Goal: Information Seeking & Learning: Find specific page/section

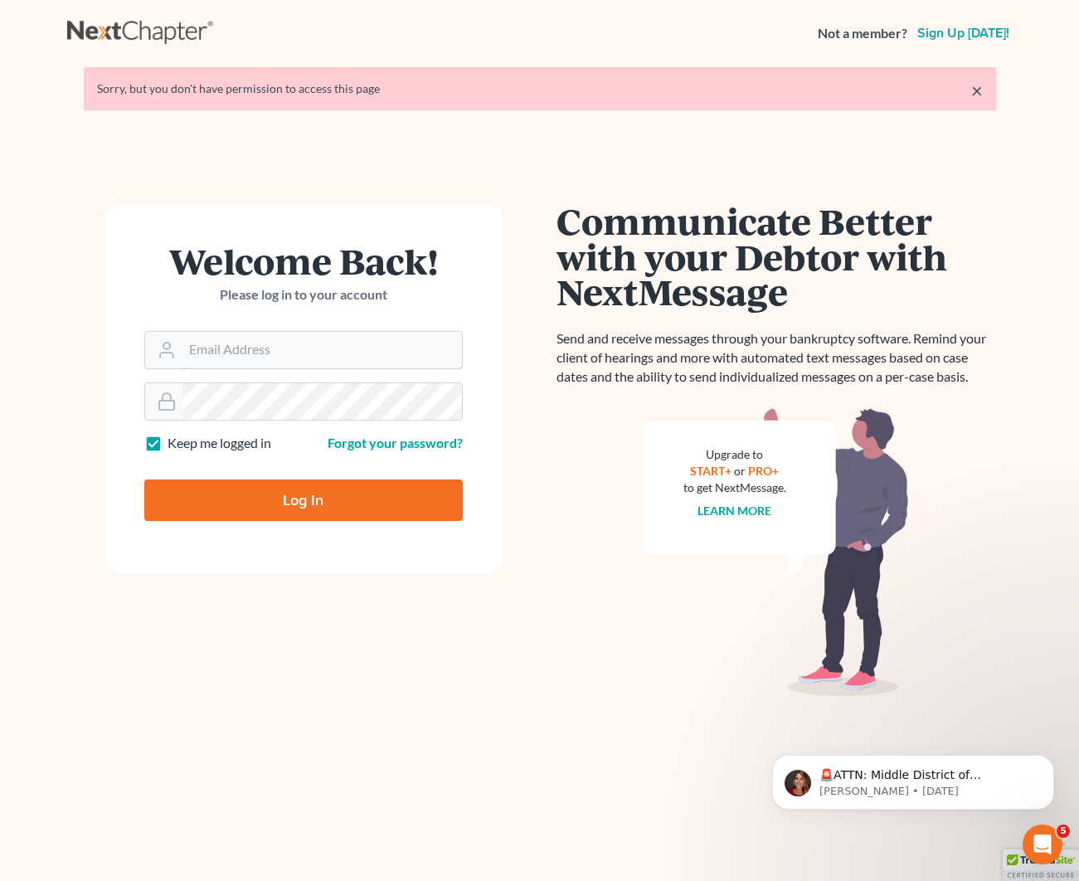
type input "[EMAIL_ADDRESS][DOMAIN_NAME]"
click at [295, 494] on input "Log In" at bounding box center [303, 500] width 319 height 41
type input "Thinking..."
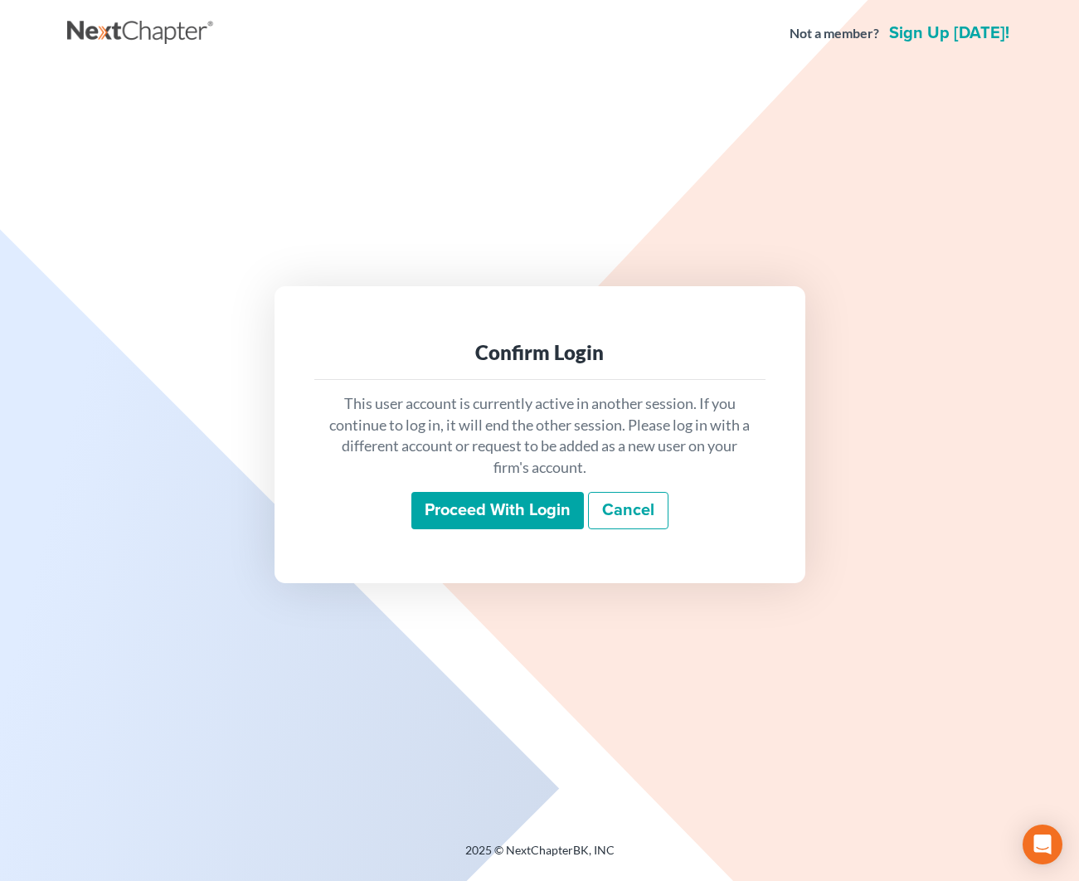
click at [458, 504] on input "Proceed with login" at bounding box center [498, 511] width 173 height 38
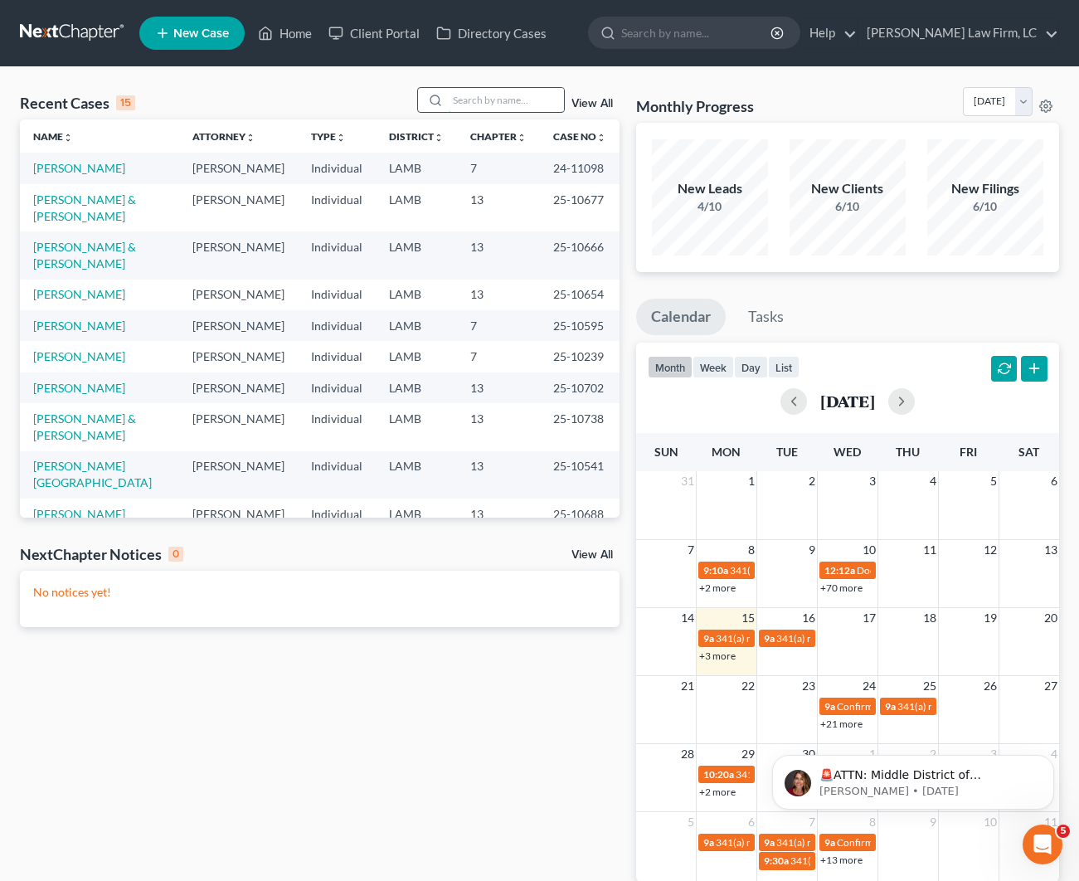
click at [514, 102] on input "search" at bounding box center [506, 100] width 116 height 24
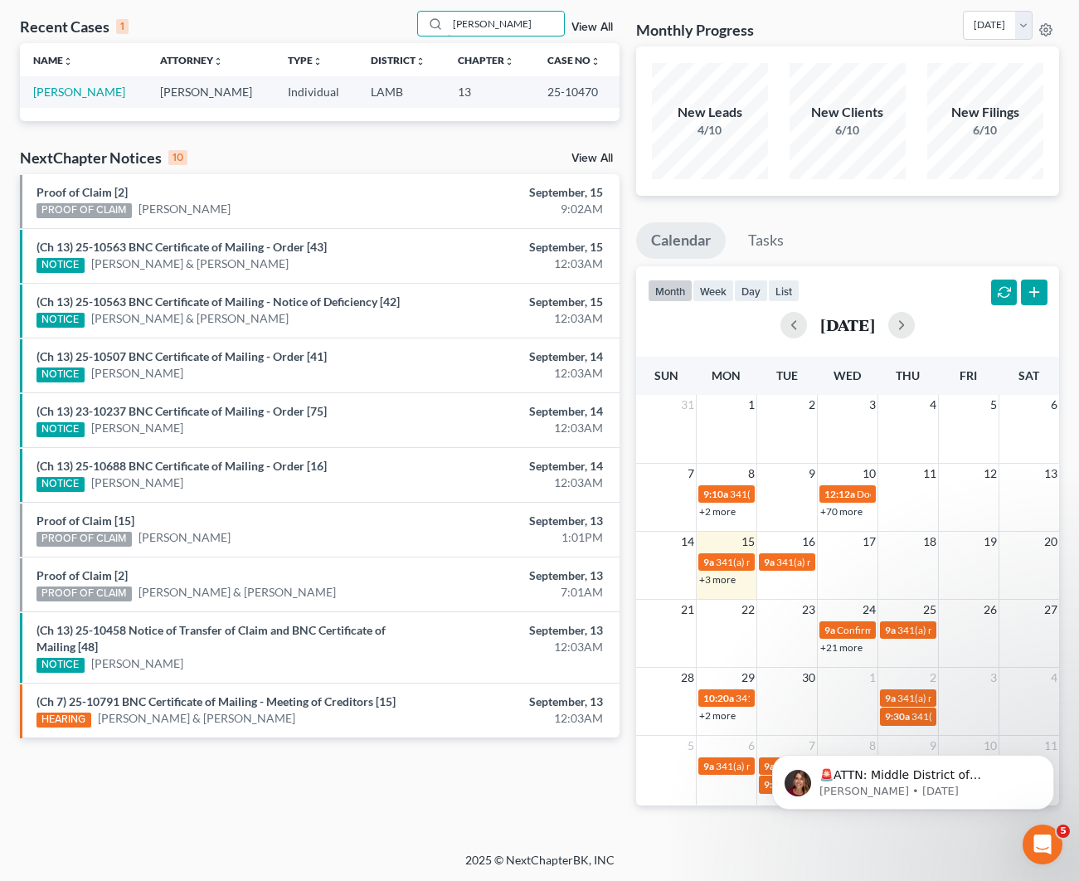
scroll to position [70, 3]
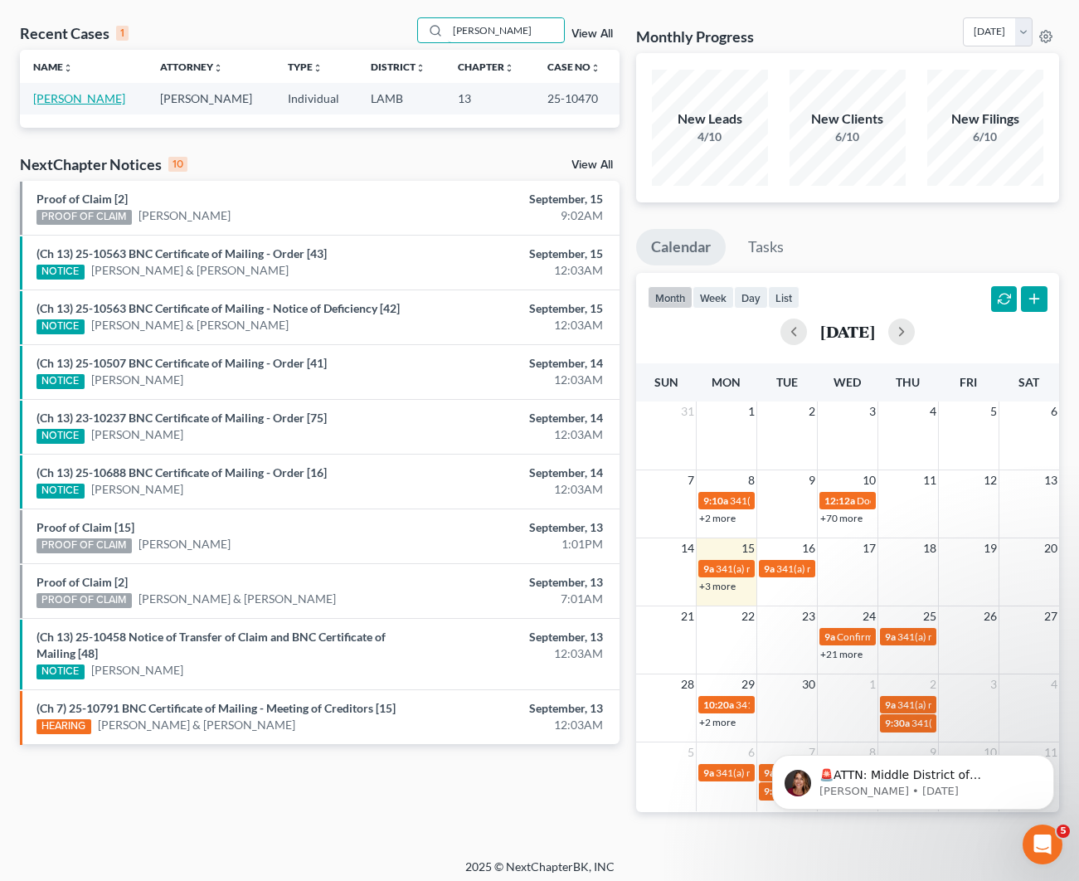
type input "Stampley"
click at [92, 100] on link "Stampley, Willie" at bounding box center [79, 98] width 92 height 14
select select "2"
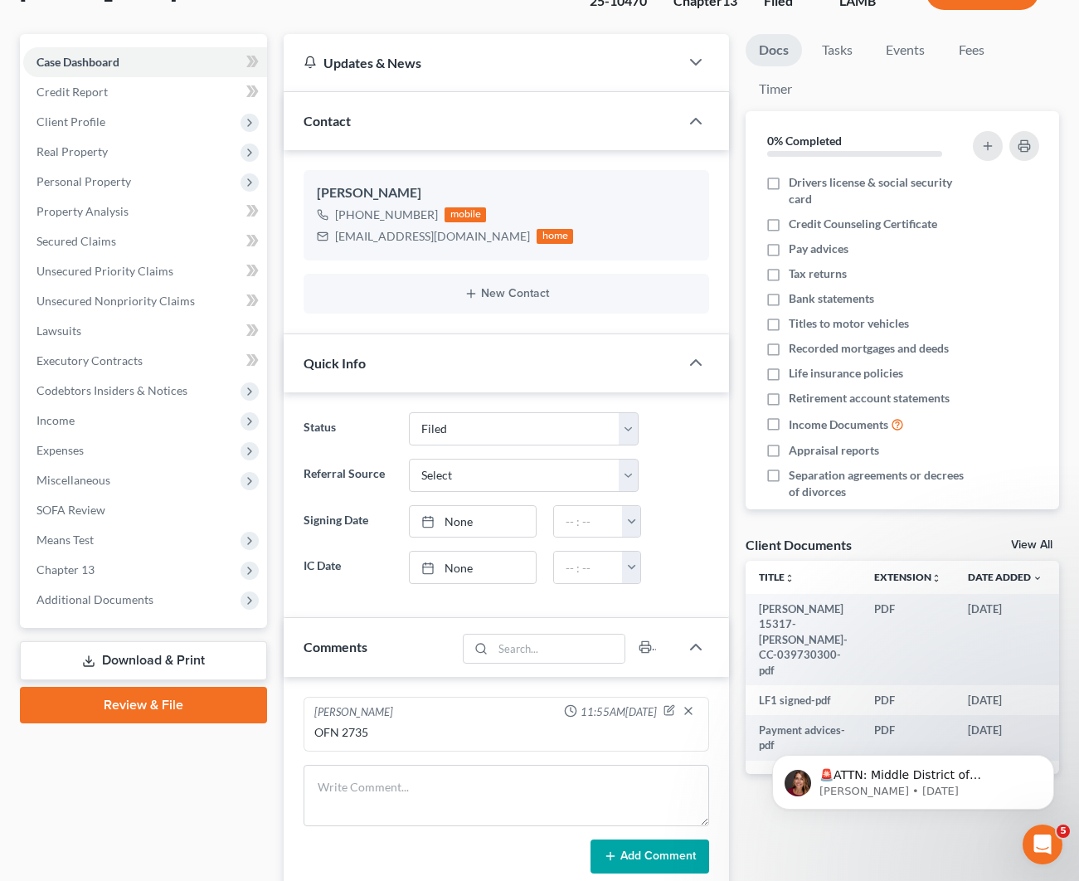
scroll to position [228, 0]
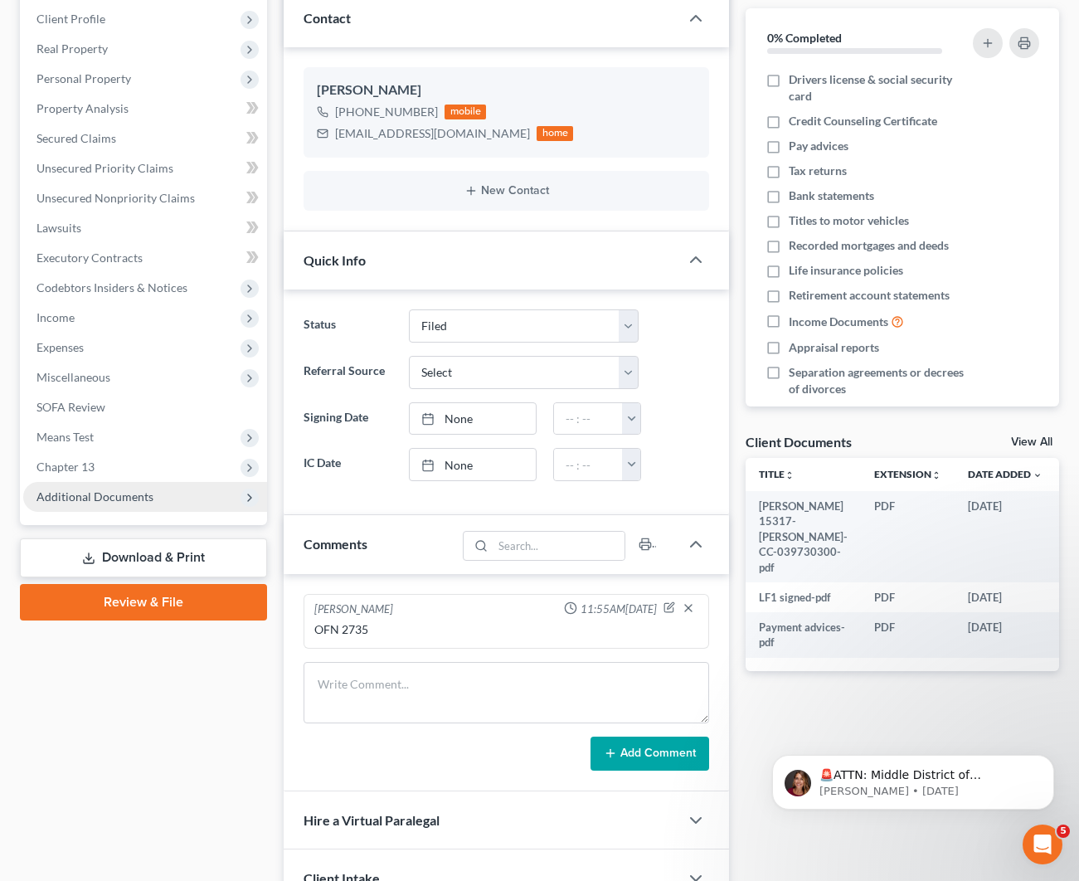
drag, startPoint x: 105, startPoint y: 498, endPoint x: 116, endPoint y: 488, distance: 15.3
click at [105, 498] on span "Additional Documents" at bounding box center [95, 497] width 117 height 14
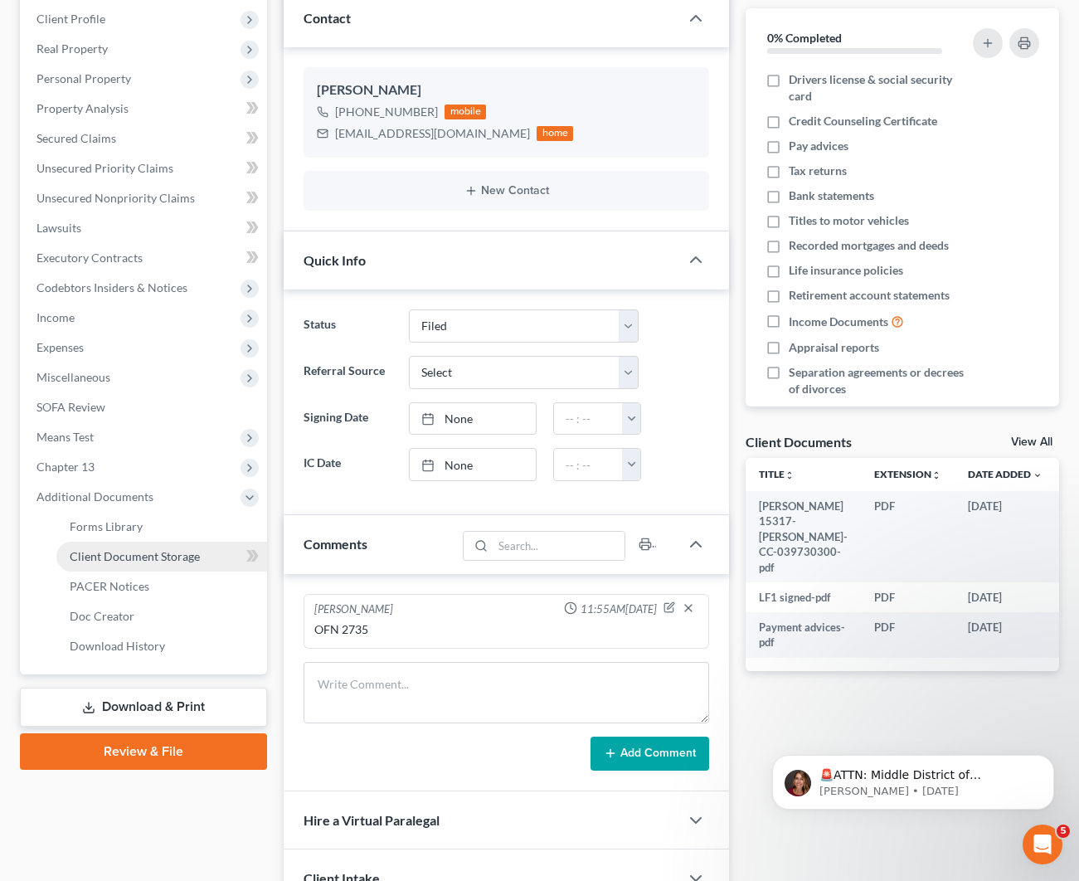
click at [129, 595] on link "PACER Notices" at bounding box center [161, 587] width 211 height 30
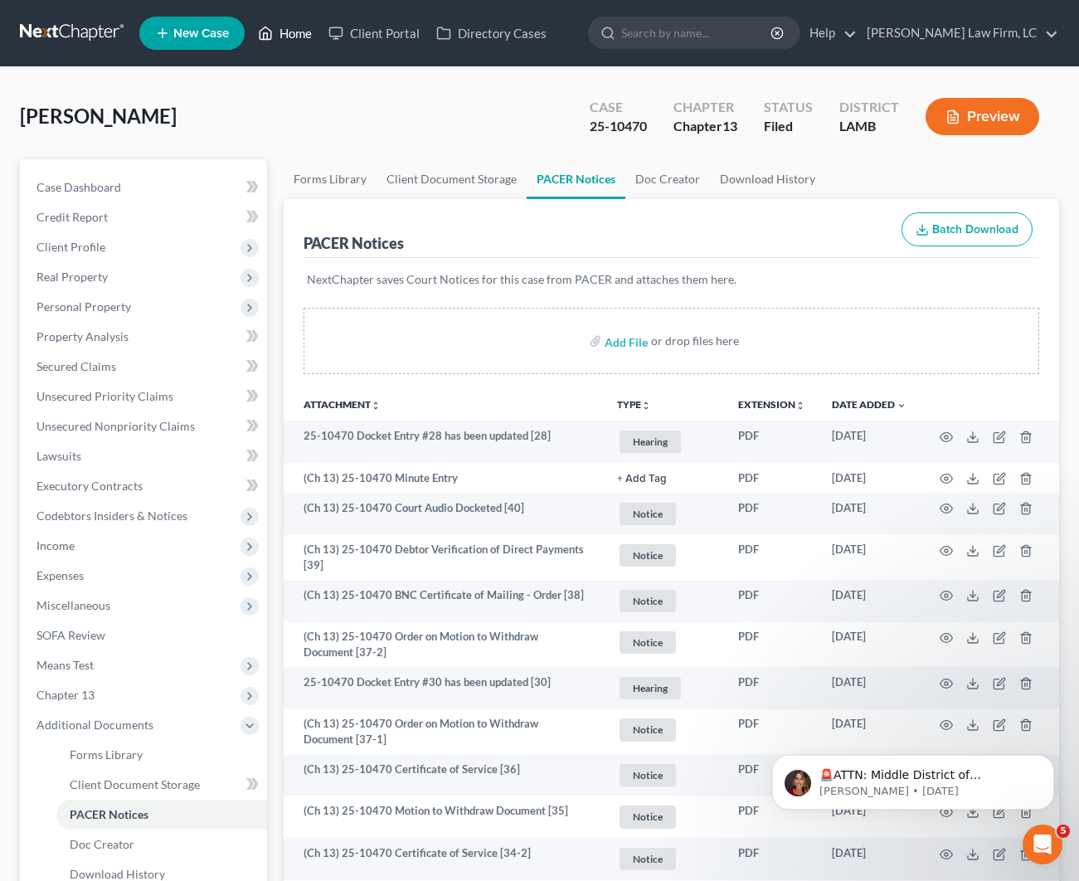
click at [295, 28] on link "Home" at bounding box center [285, 33] width 71 height 30
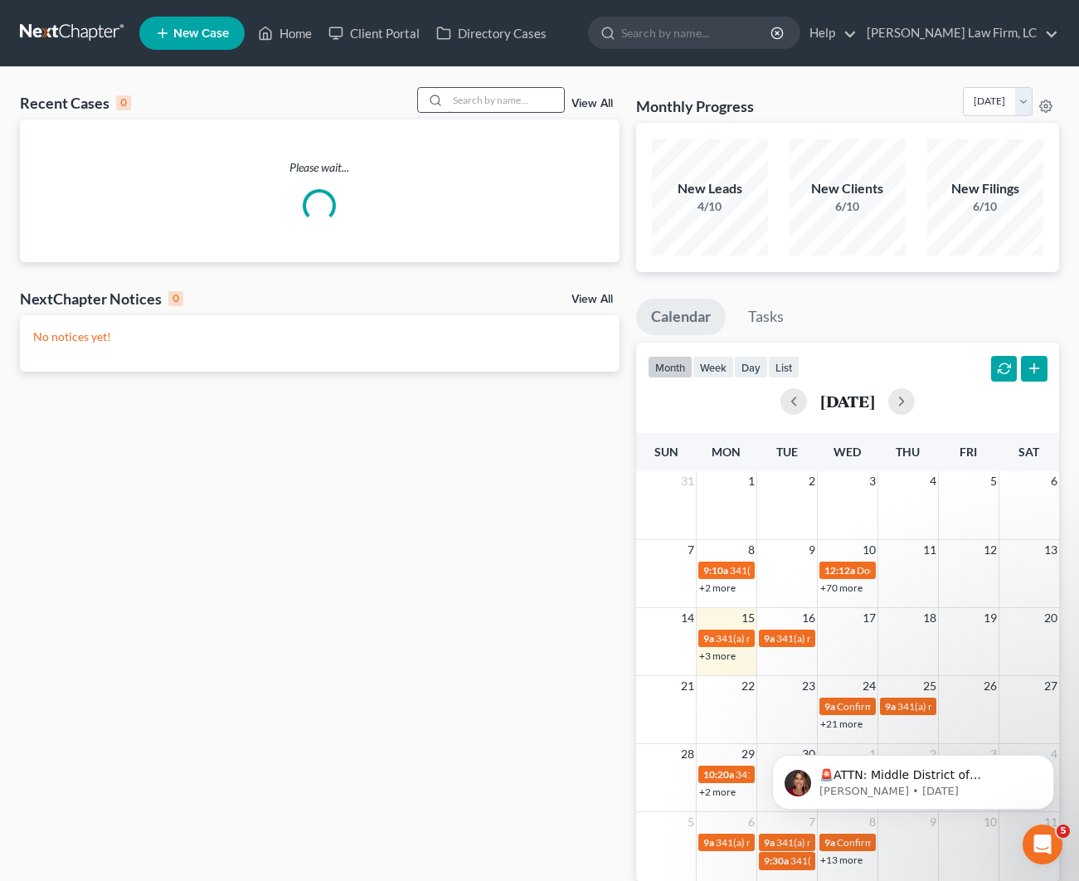
click at [491, 88] on div at bounding box center [491, 100] width 148 height 26
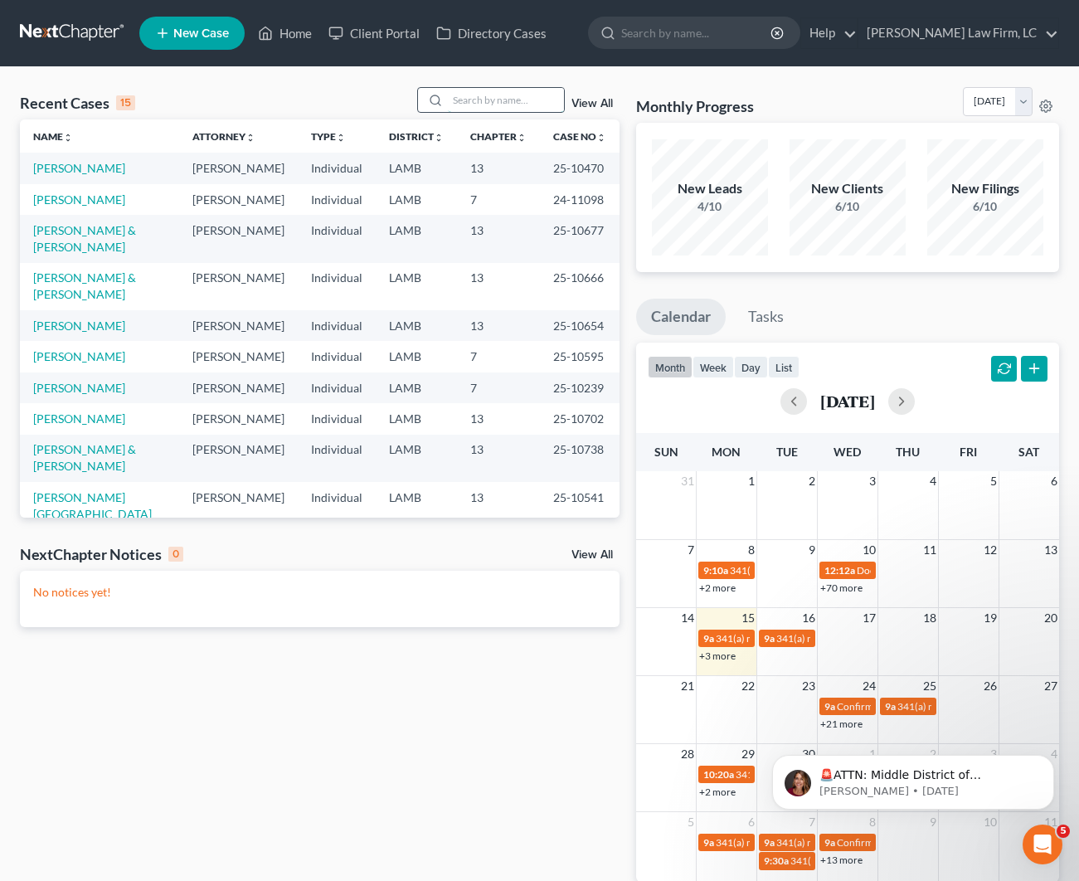
click at [491, 103] on input "search" at bounding box center [506, 100] width 116 height 24
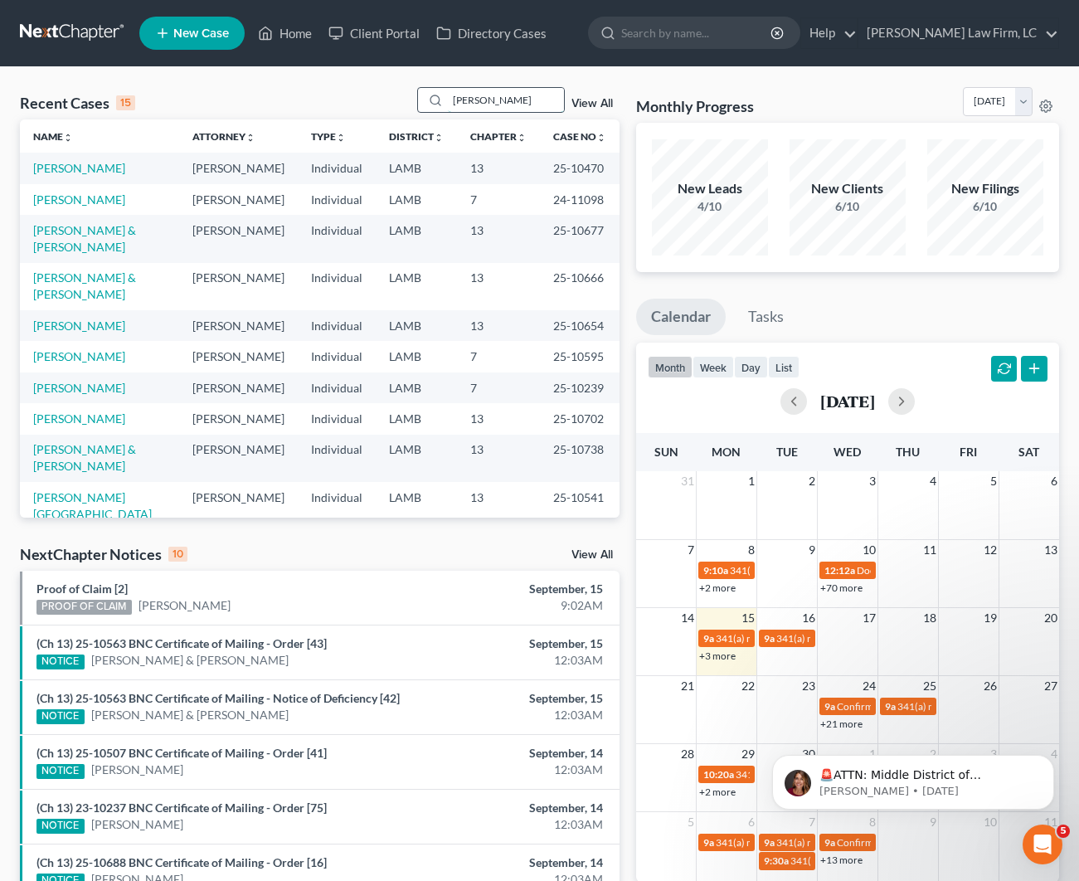
type input "Chase Scates"
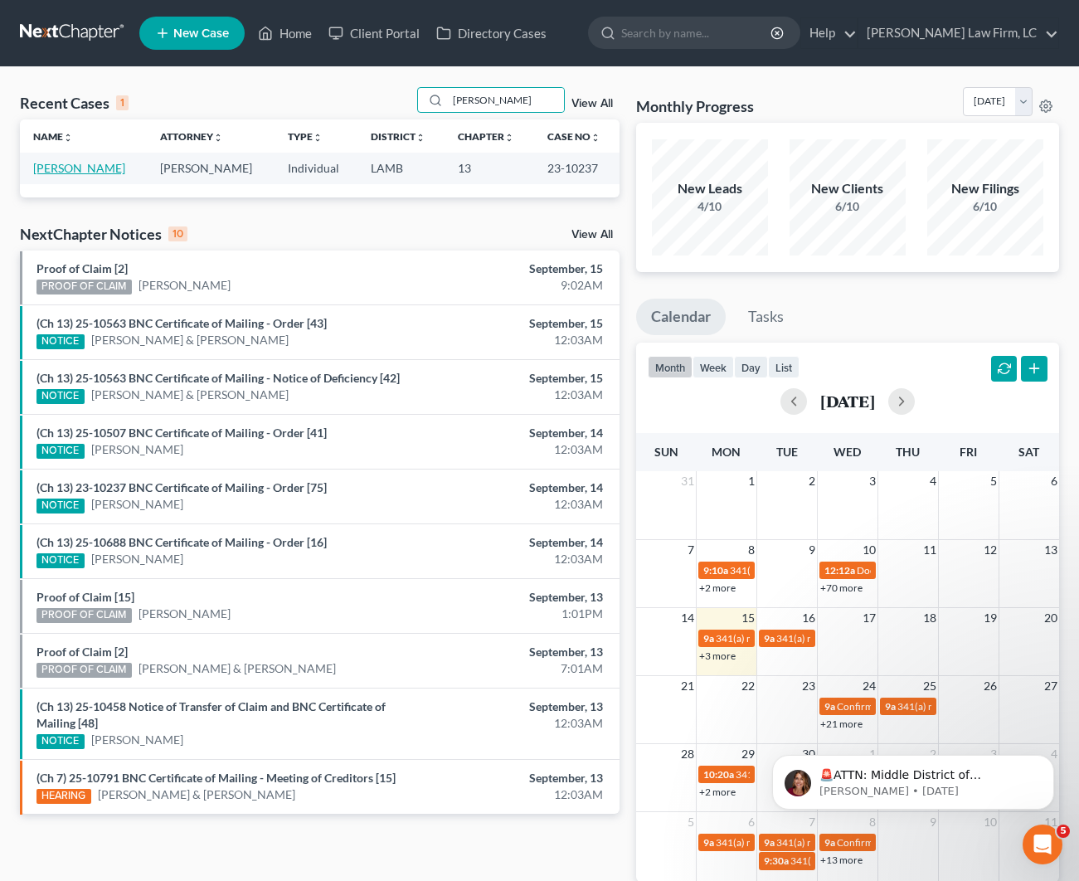
click at [76, 168] on link "Scates, Chase" at bounding box center [79, 168] width 92 height 14
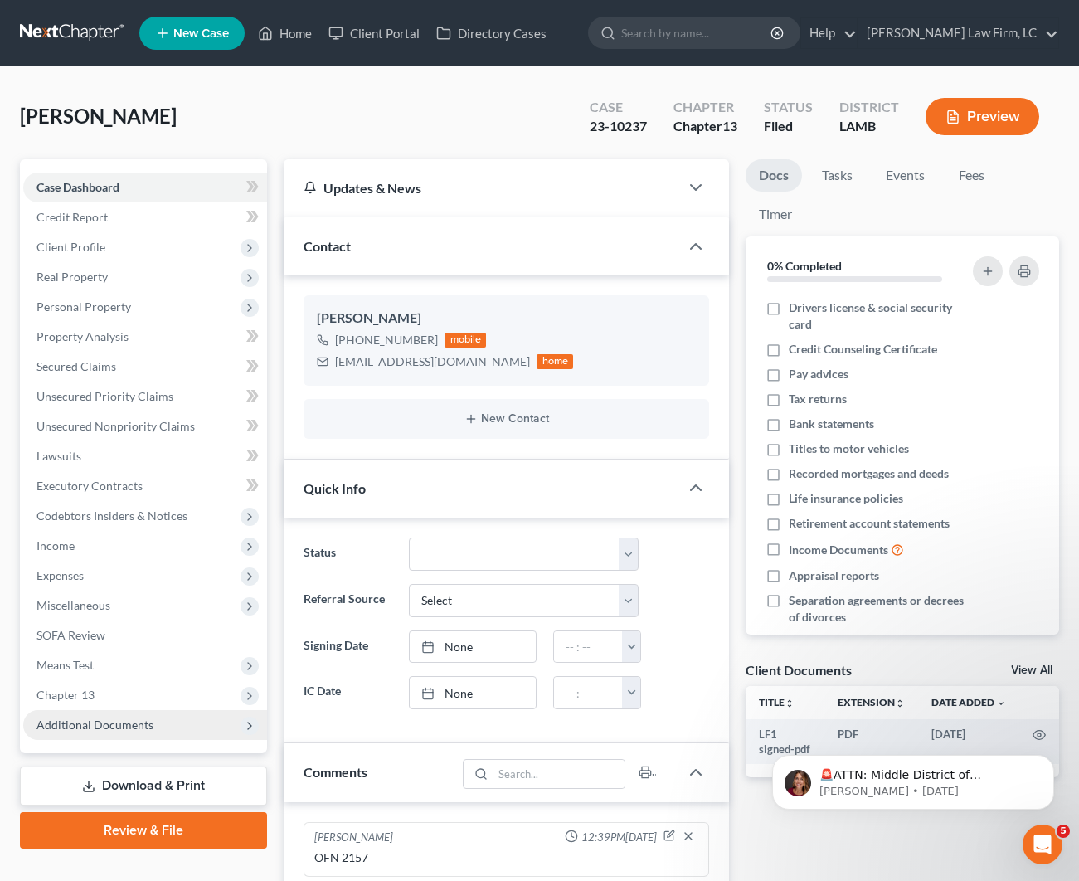
click at [110, 726] on span "Additional Documents" at bounding box center [95, 725] width 117 height 14
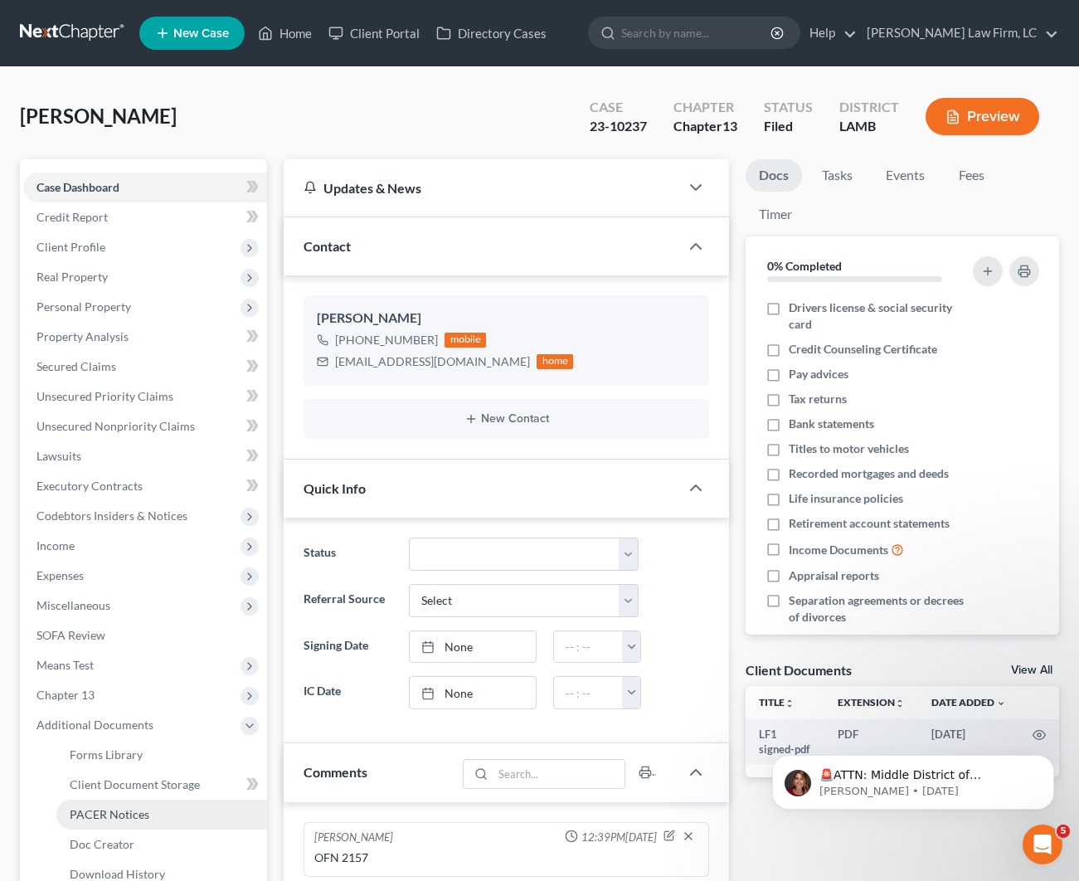
click at [120, 809] on span "PACER Notices" at bounding box center [110, 814] width 80 height 14
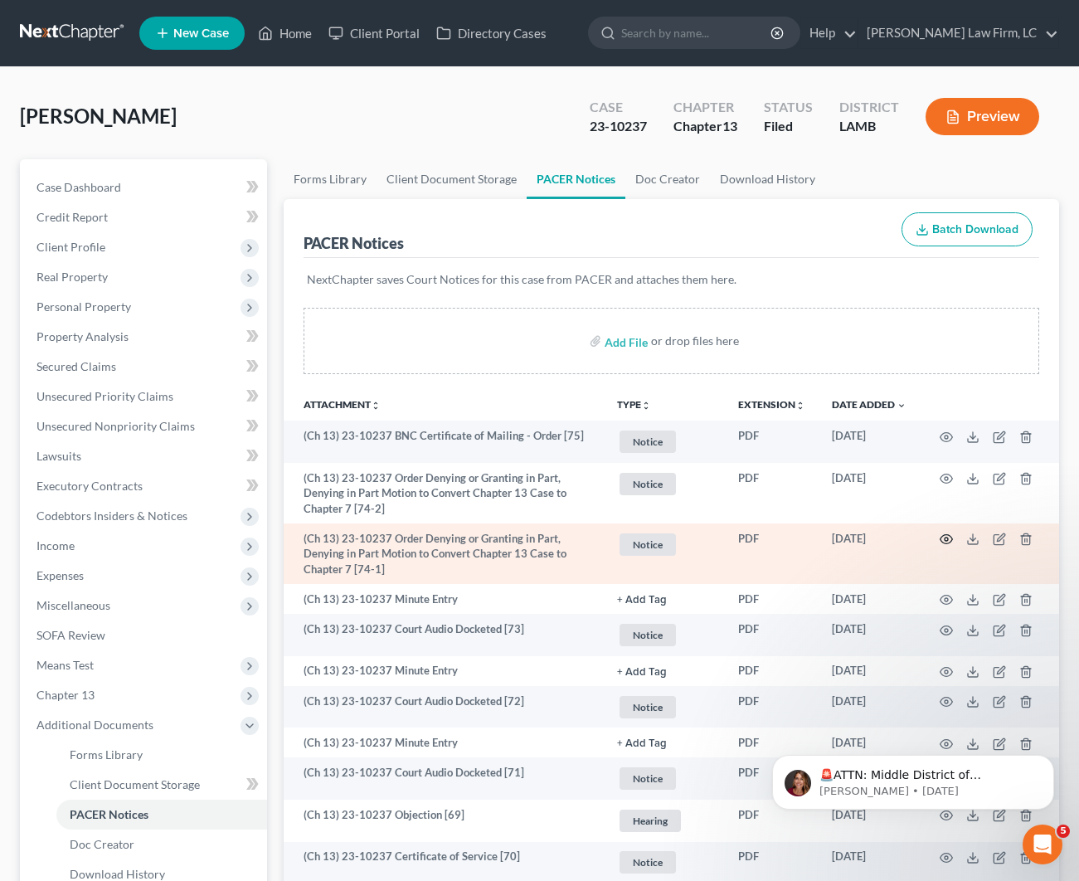
click at [950, 544] on icon "button" at bounding box center [946, 539] width 13 height 13
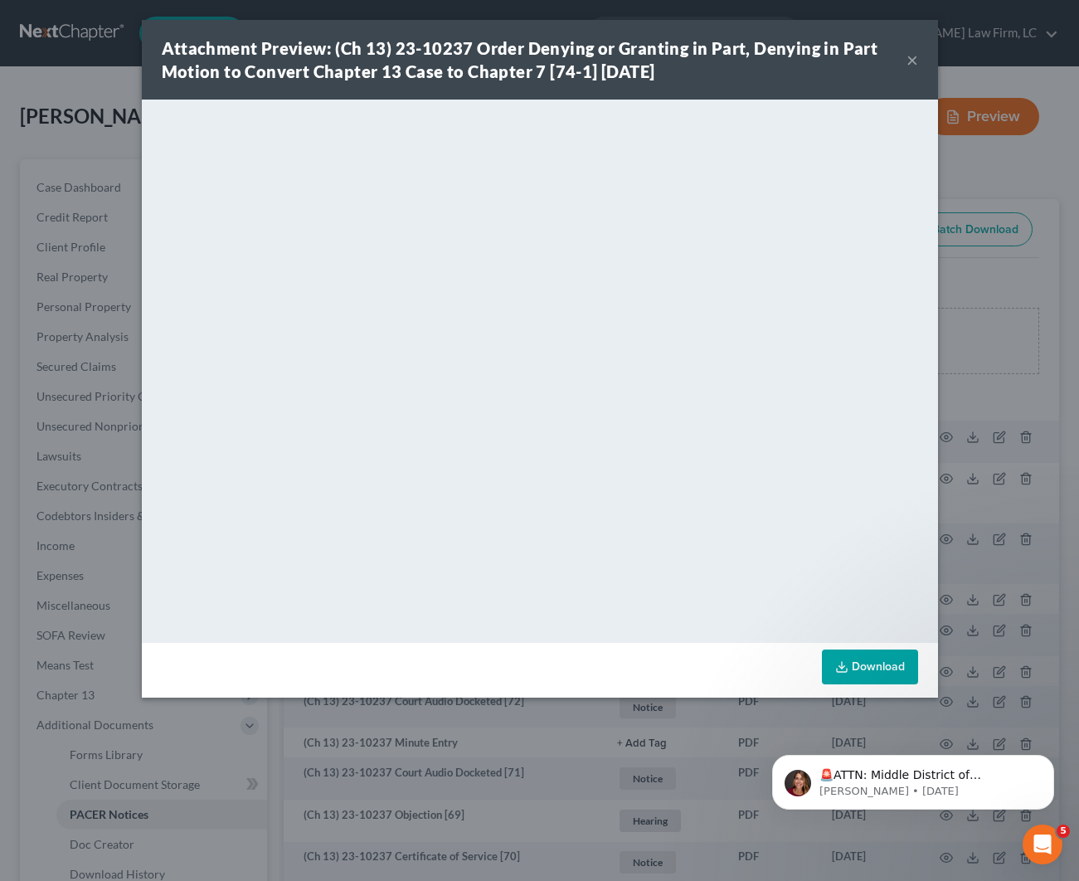
click at [917, 50] on button "×" at bounding box center [913, 60] width 12 height 20
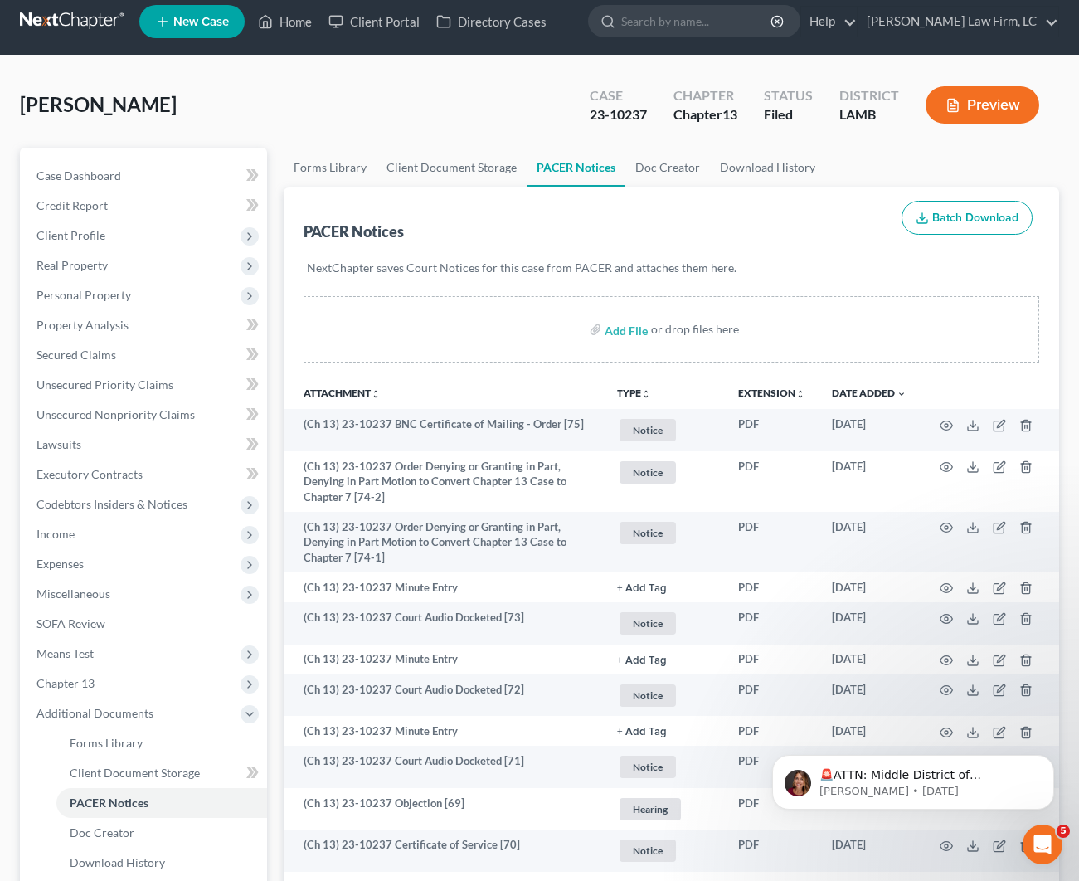
scroll to position [16, 0]
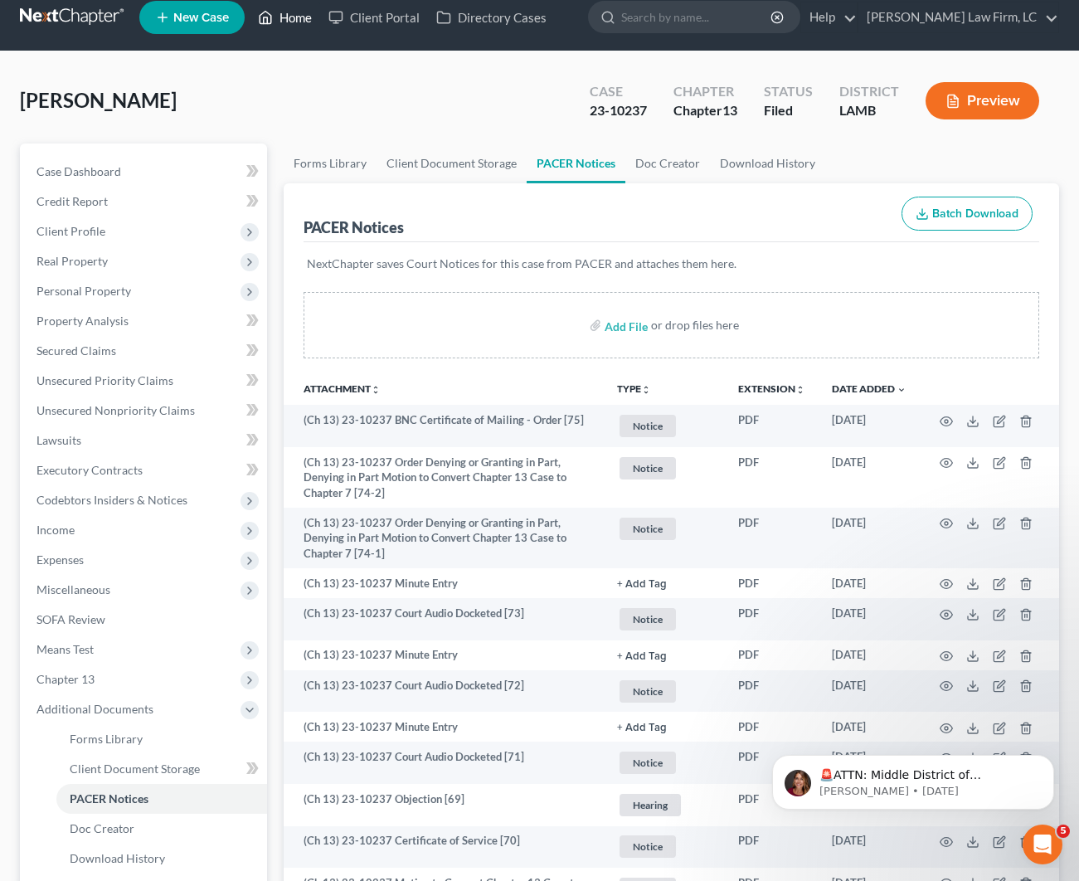
drag, startPoint x: 293, startPoint y: 15, endPoint x: 307, endPoint y: 28, distance: 19.4
click at [293, 15] on link "Home" at bounding box center [285, 17] width 71 height 30
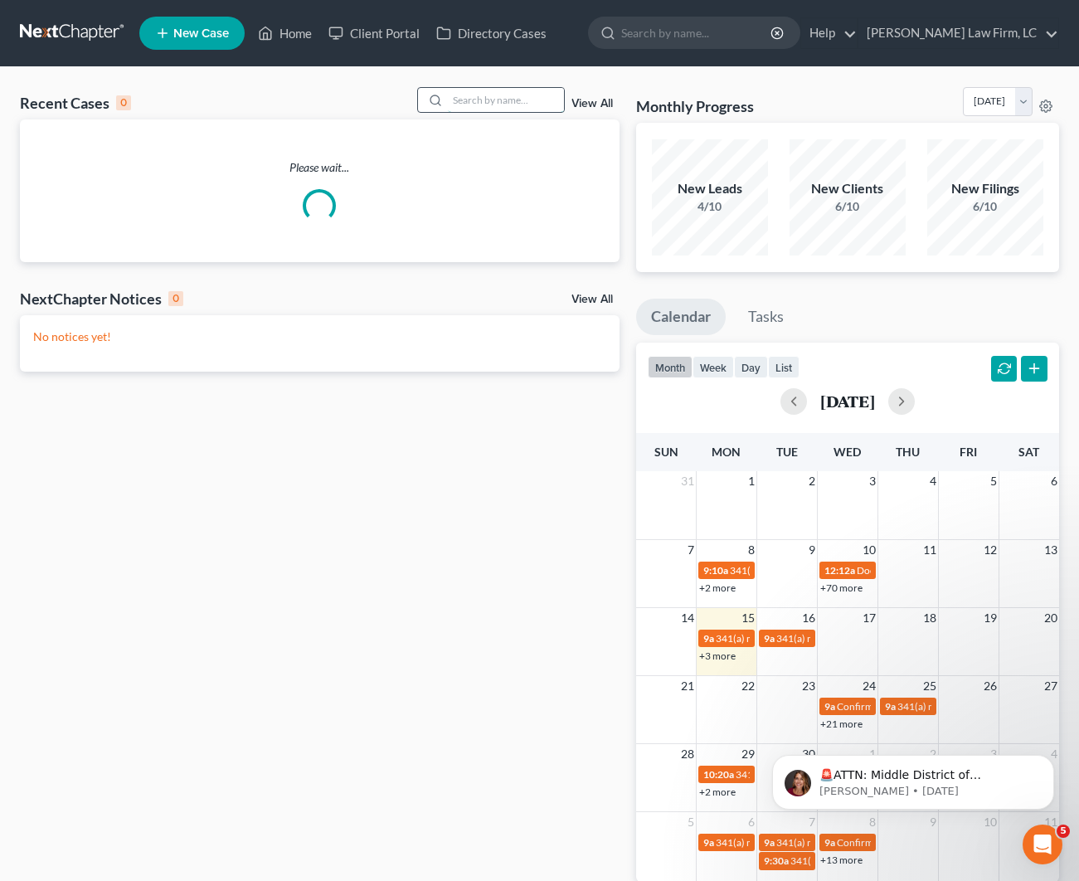
click at [519, 105] on input "search" at bounding box center [506, 100] width 116 height 24
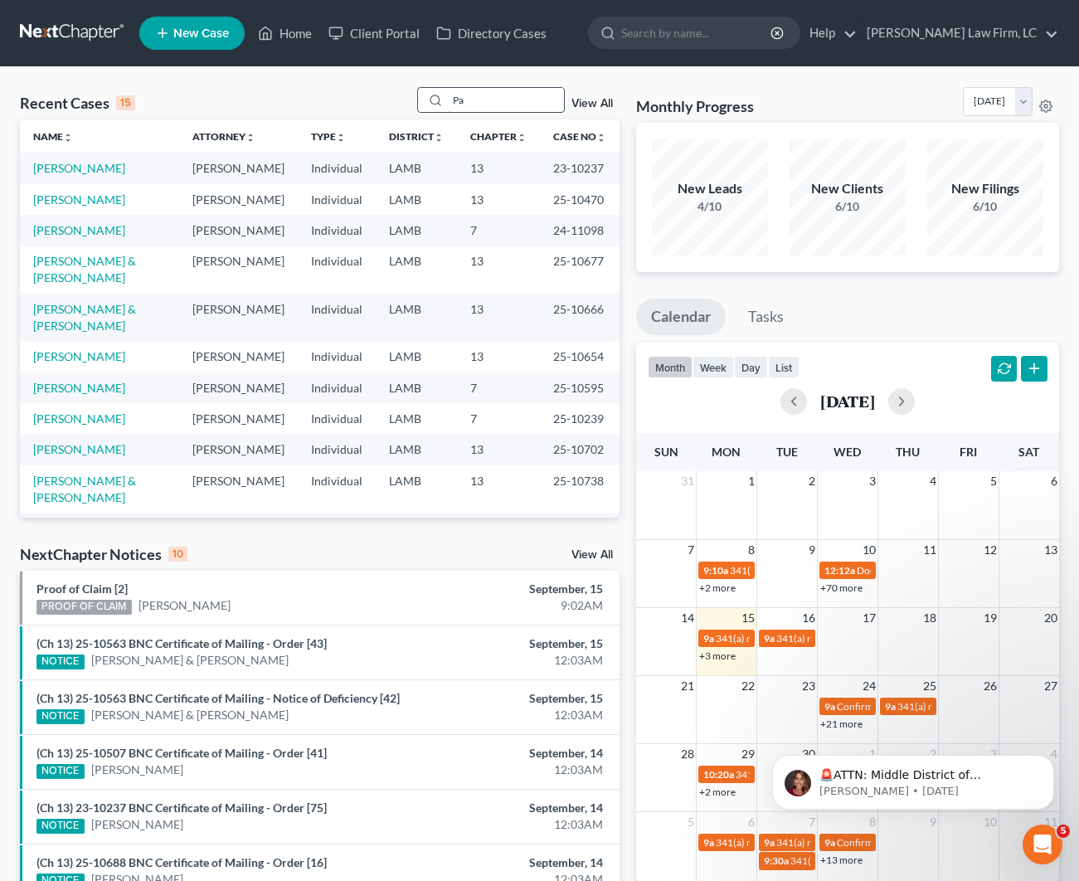
type input "P"
type input "L"
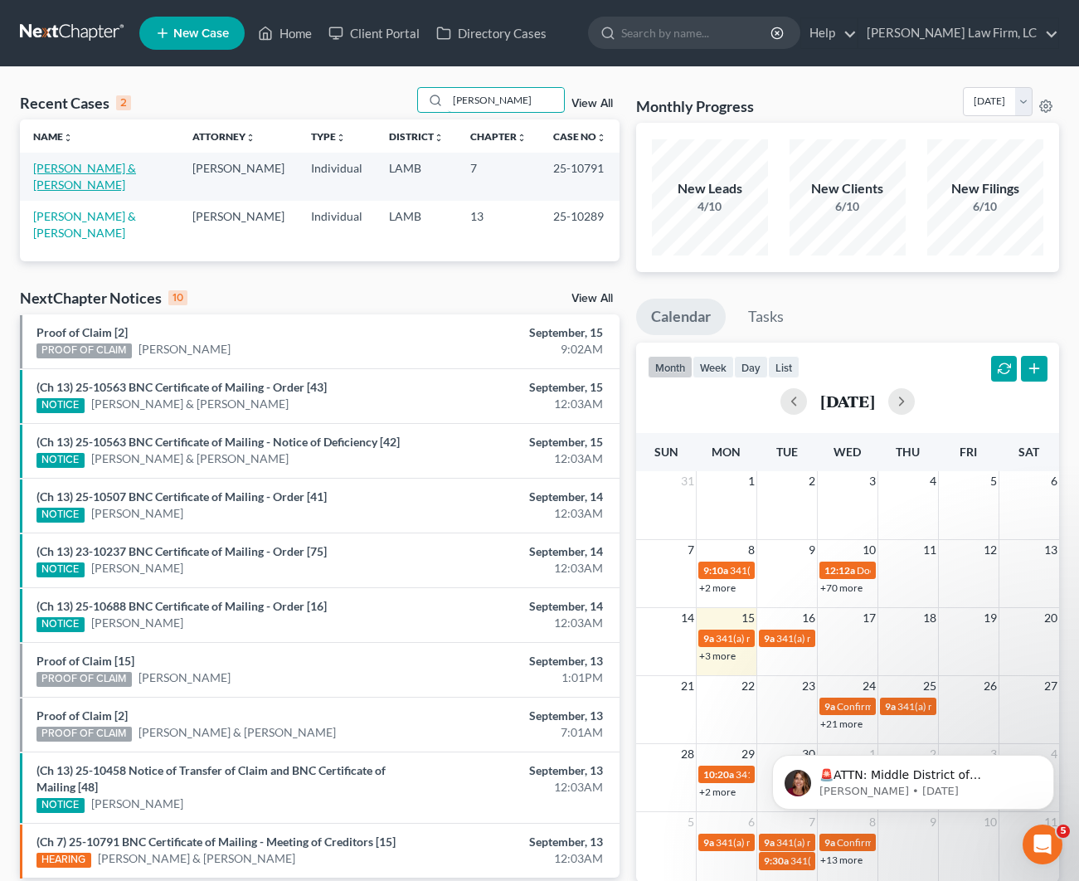
type input "Kelley"
click at [86, 169] on link "Kelley, Patrick & Linda" at bounding box center [84, 176] width 103 height 31
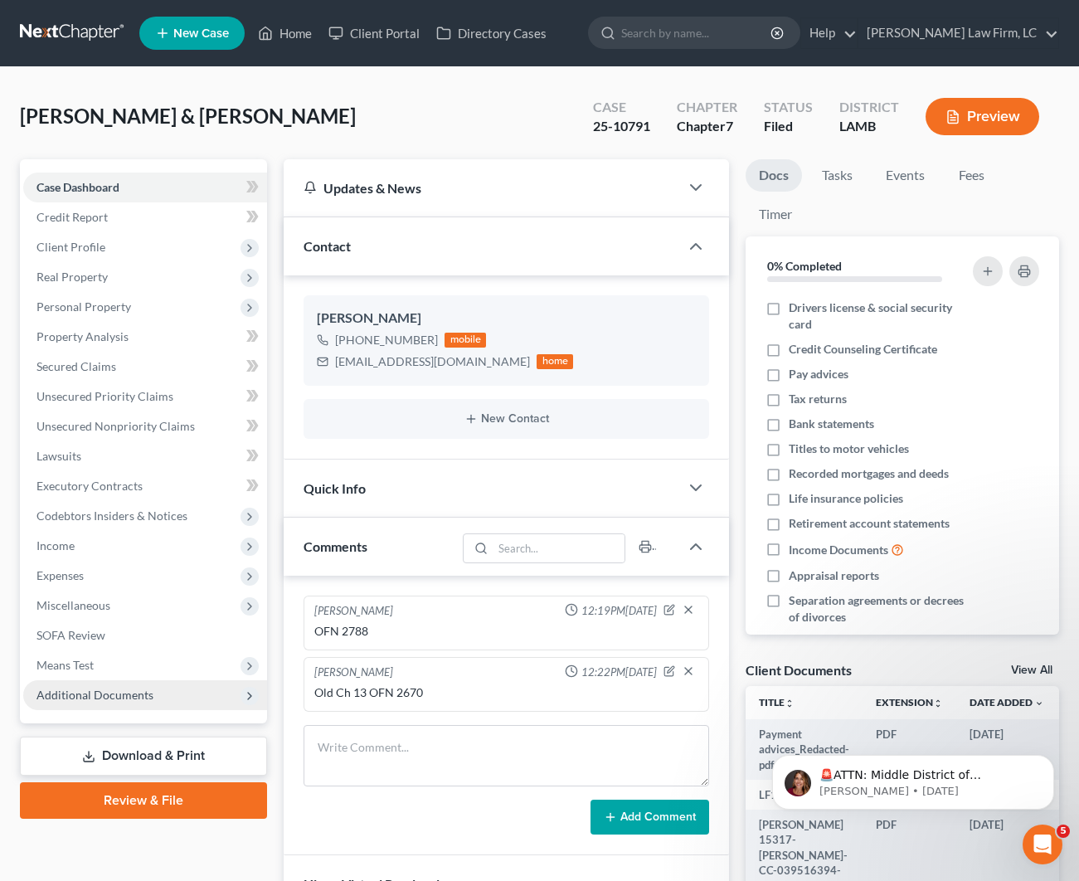
click at [147, 700] on span "Additional Documents" at bounding box center [95, 695] width 117 height 14
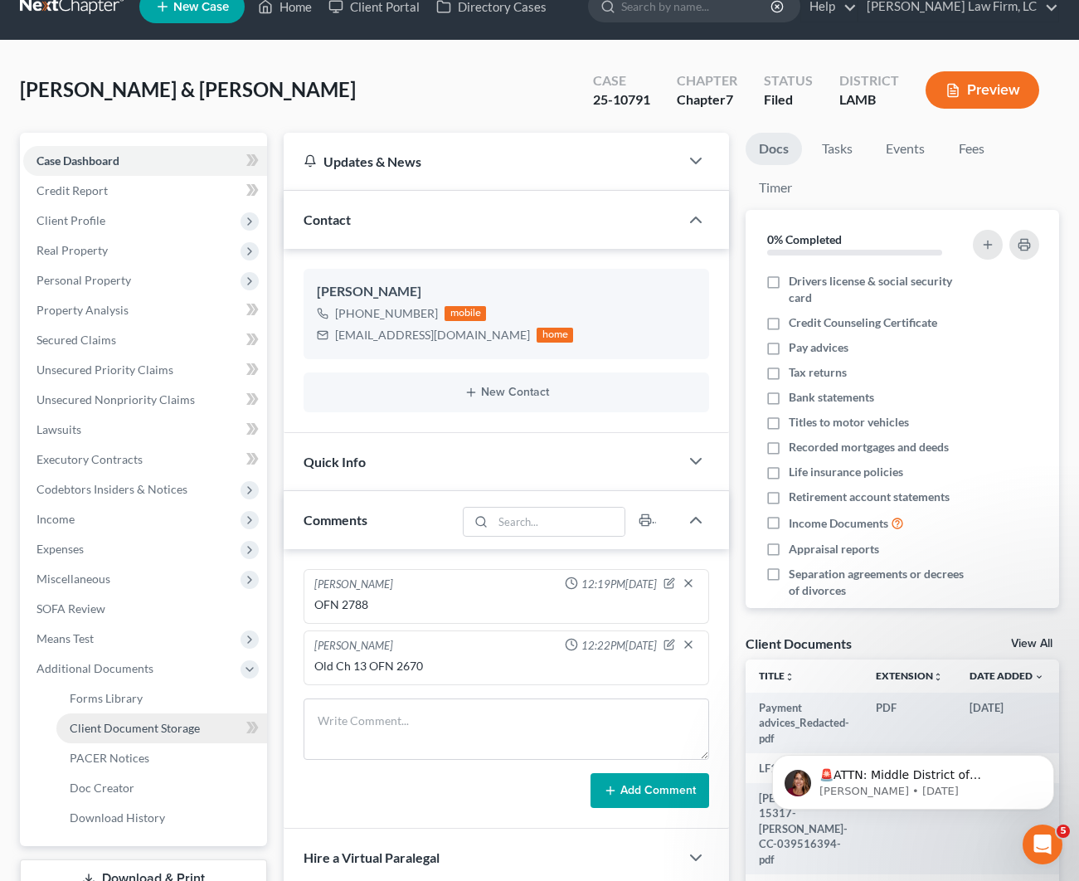
scroll to position [34, 0]
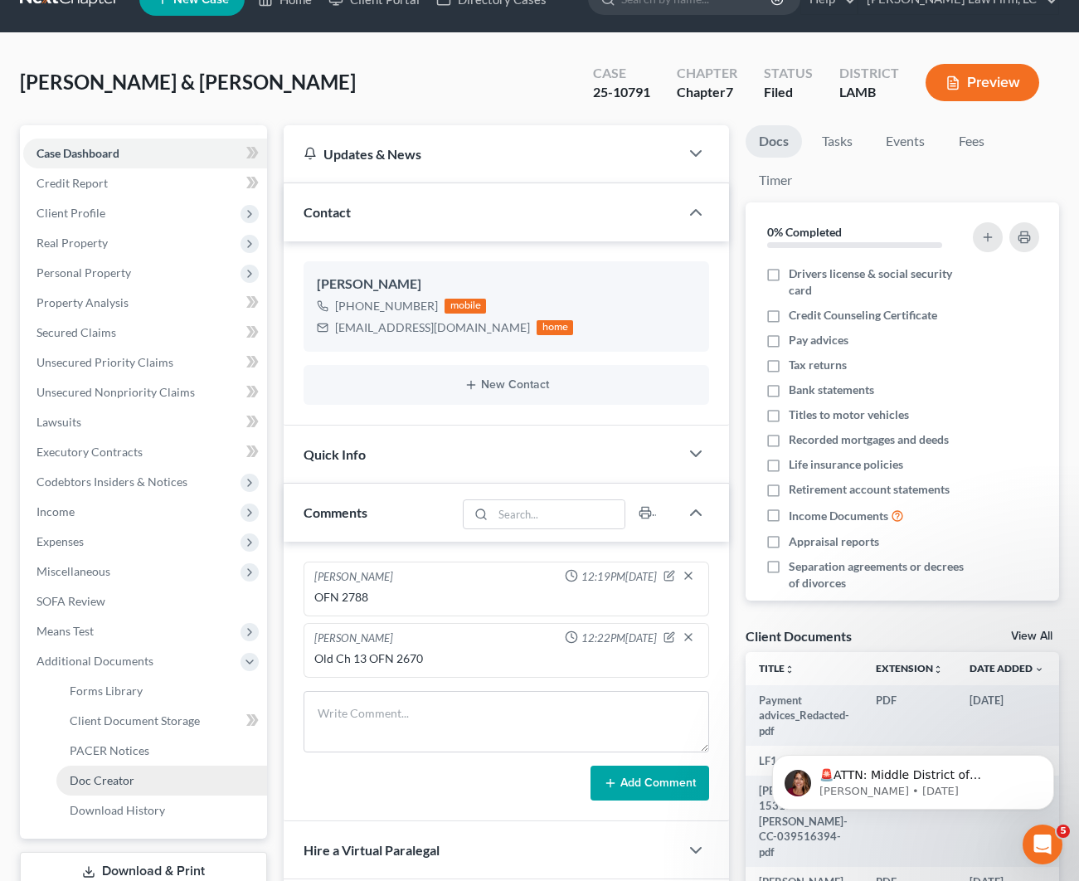
click at [157, 766] on link "Doc Creator" at bounding box center [161, 781] width 211 height 30
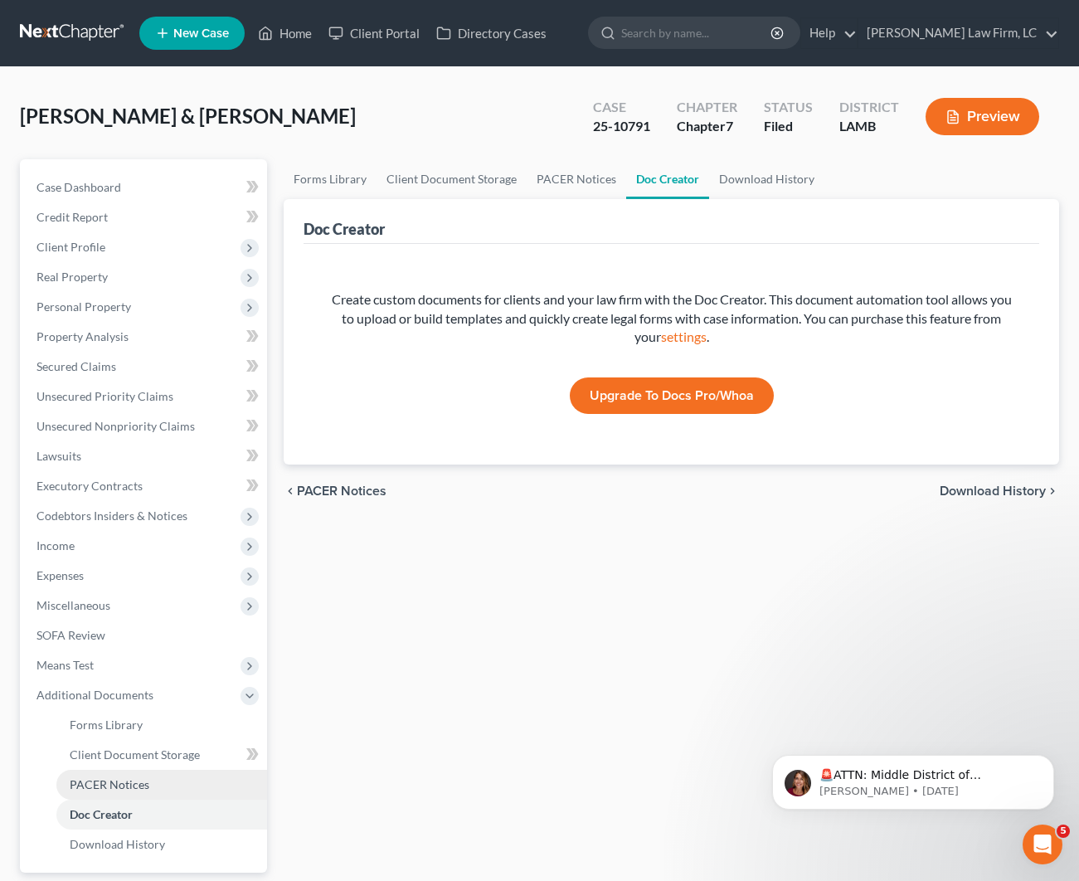
click at [148, 786] on link "PACER Notices" at bounding box center [161, 785] width 211 height 30
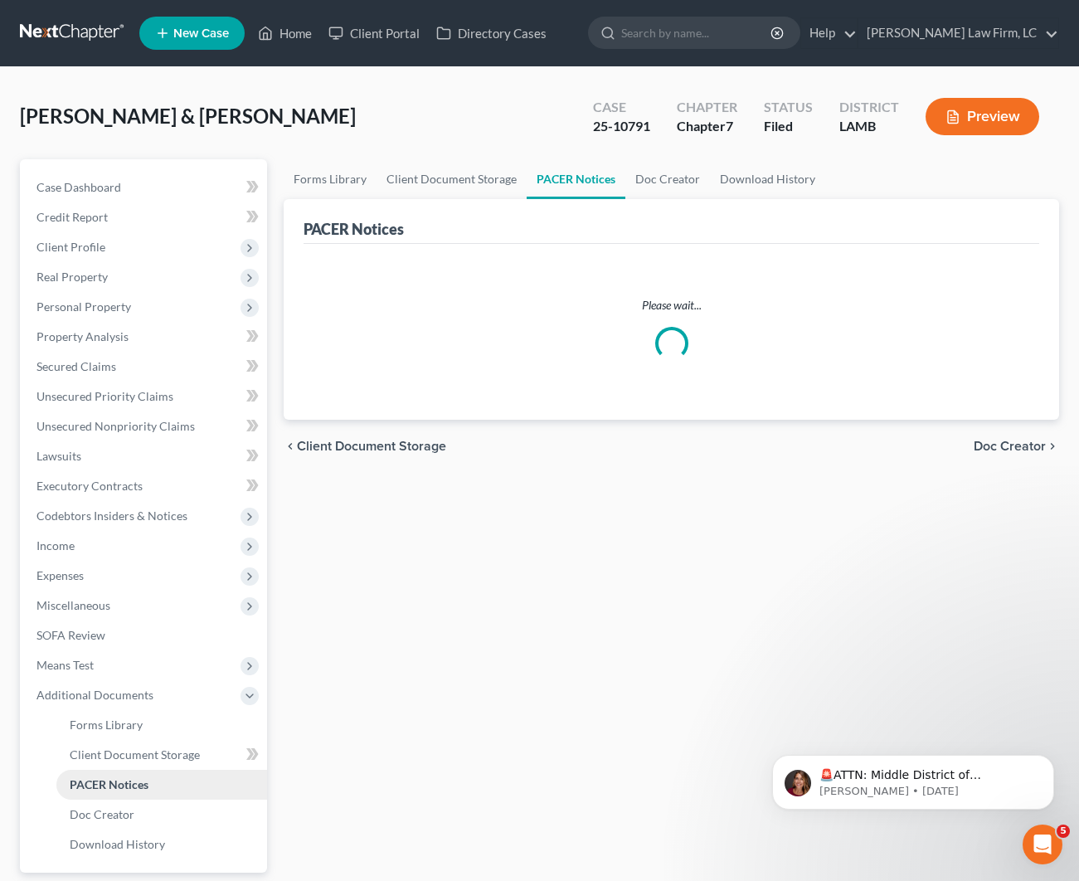
scroll to position [1, 0]
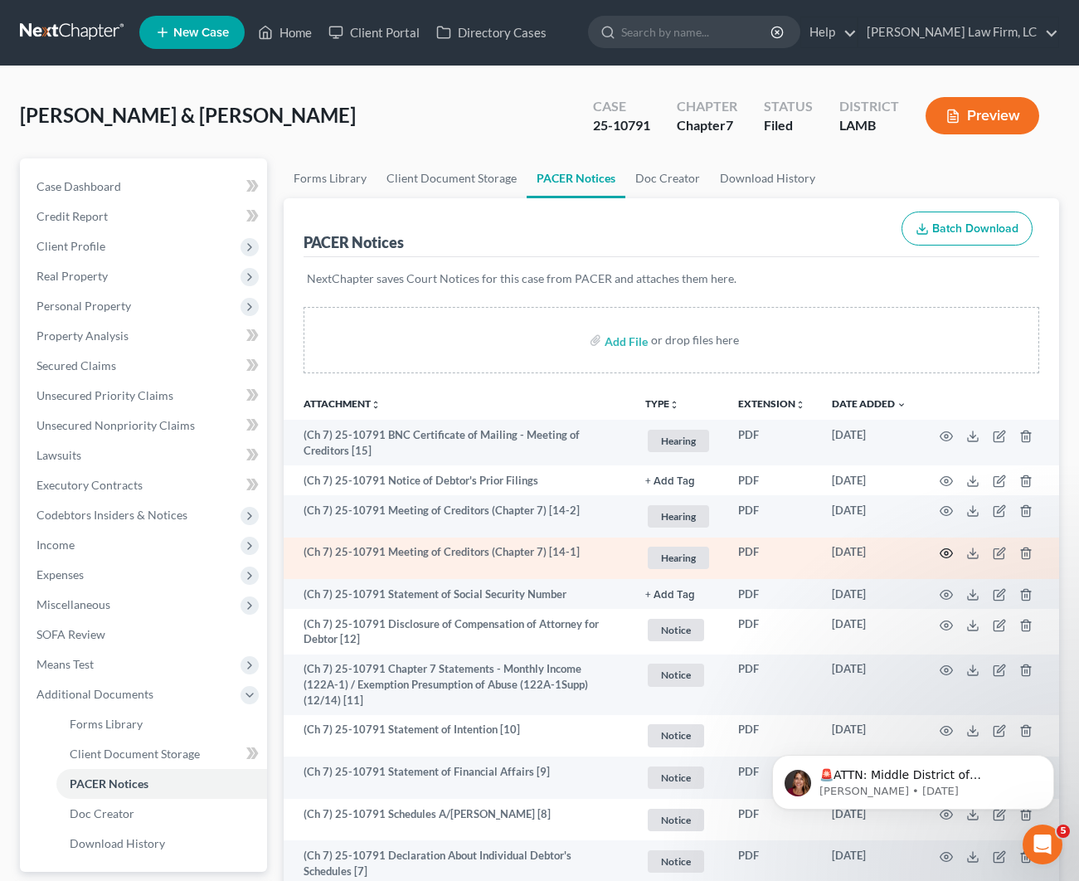
drag, startPoint x: 935, startPoint y: 558, endPoint x: 944, endPoint y: 554, distance: 9.7
click at [942, 555] on td at bounding box center [989, 559] width 139 height 42
click at [946, 553] on circle "button" at bounding box center [946, 553] width 3 height 3
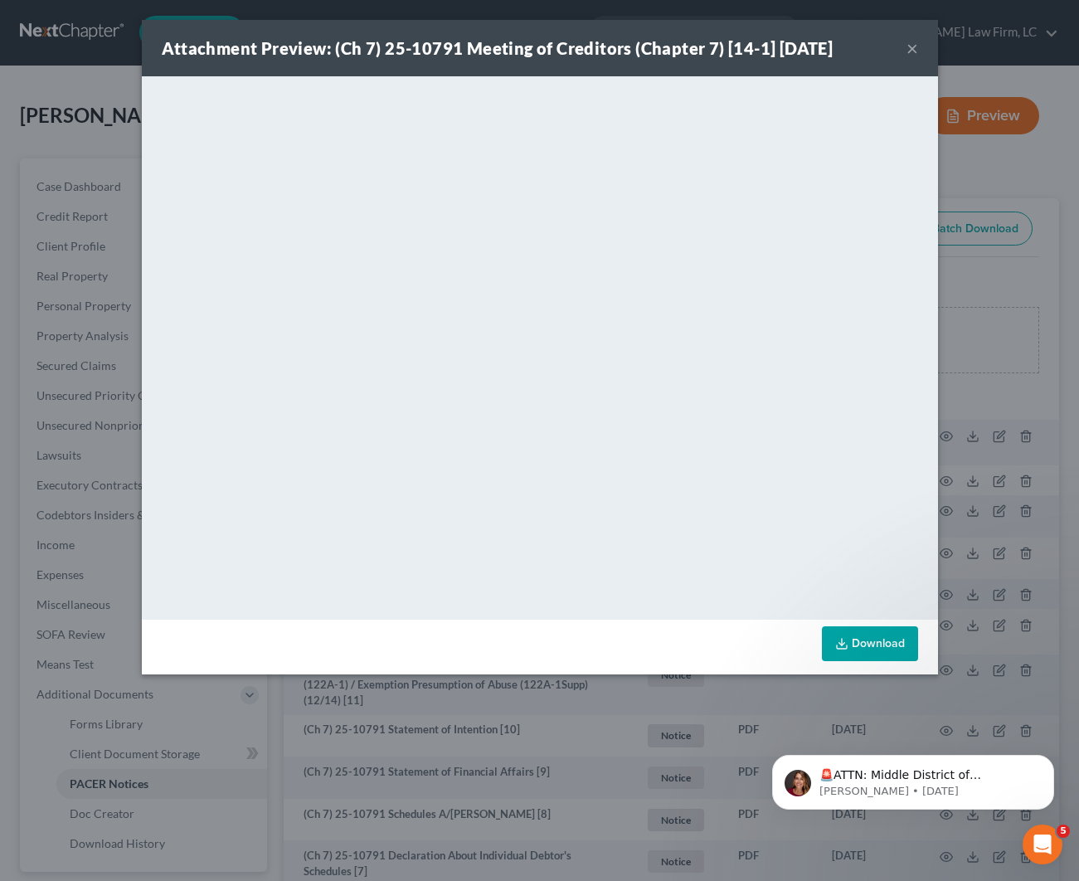
click at [913, 48] on button "×" at bounding box center [913, 48] width 12 height 20
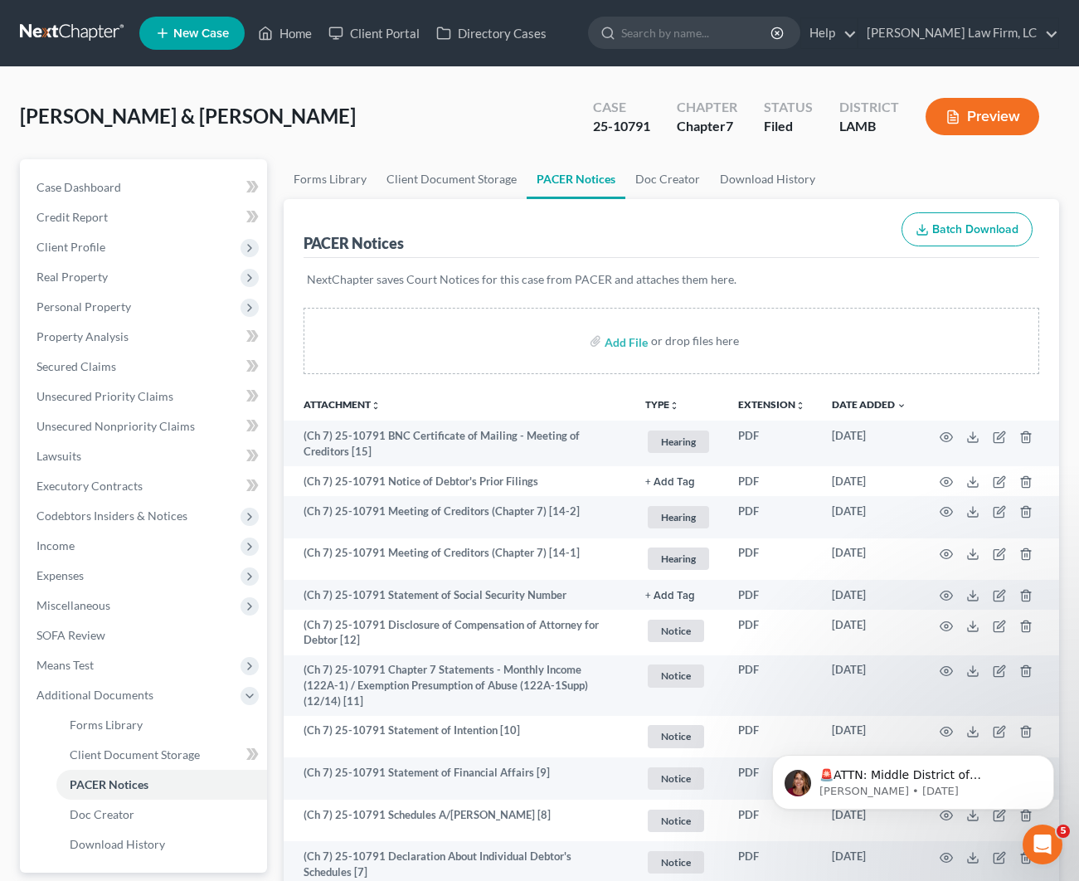
scroll to position [0, 0]
click at [303, 37] on link "Home" at bounding box center [285, 33] width 71 height 30
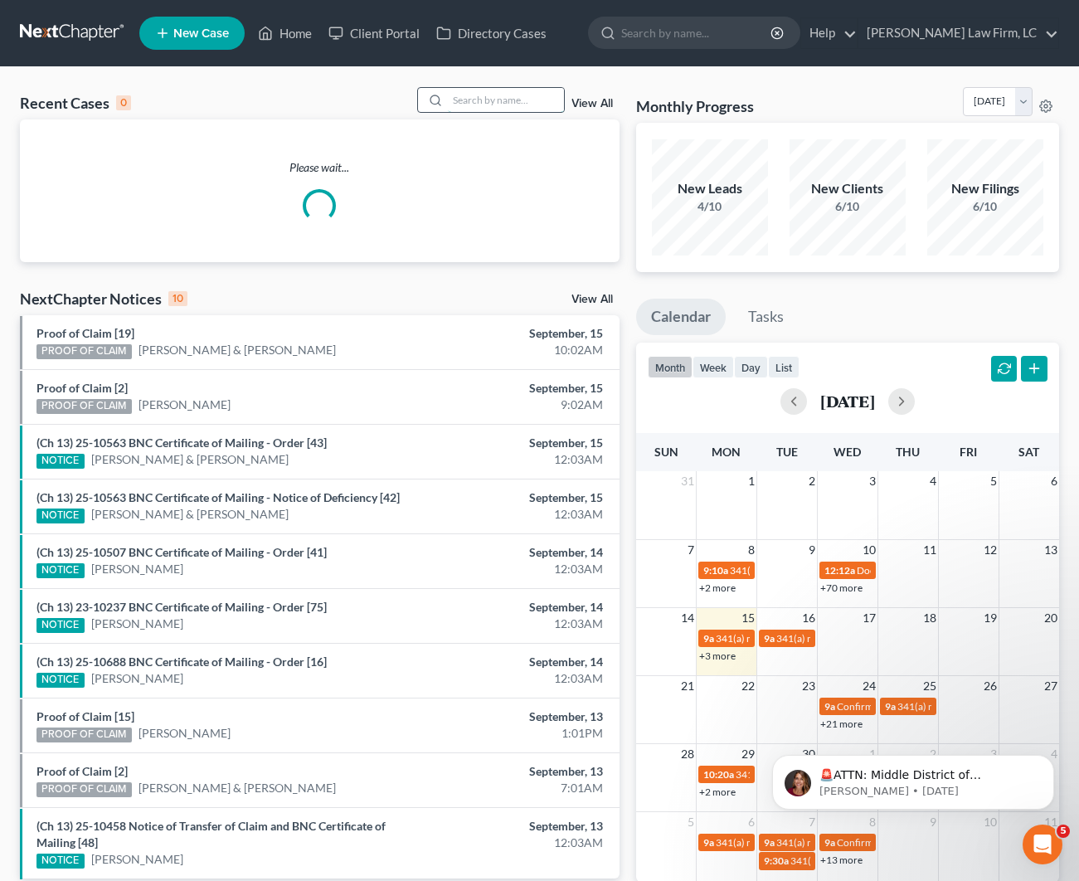
click at [536, 97] on input "search" at bounding box center [506, 100] width 116 height 24
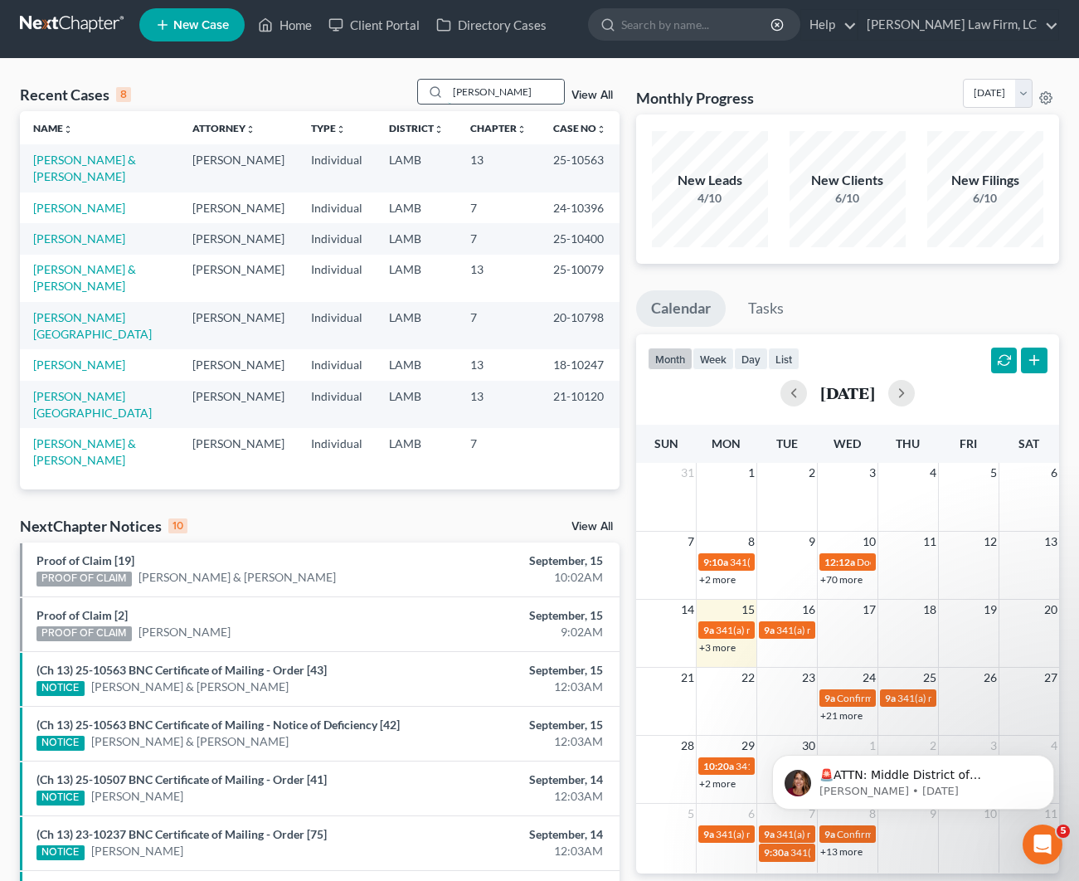
scroll to position [8, 2]
type input "Davis"
click at [99, 159] on link "Davis, Brian & Kaylie" at bounding box center [84, 168] width 103 height 31
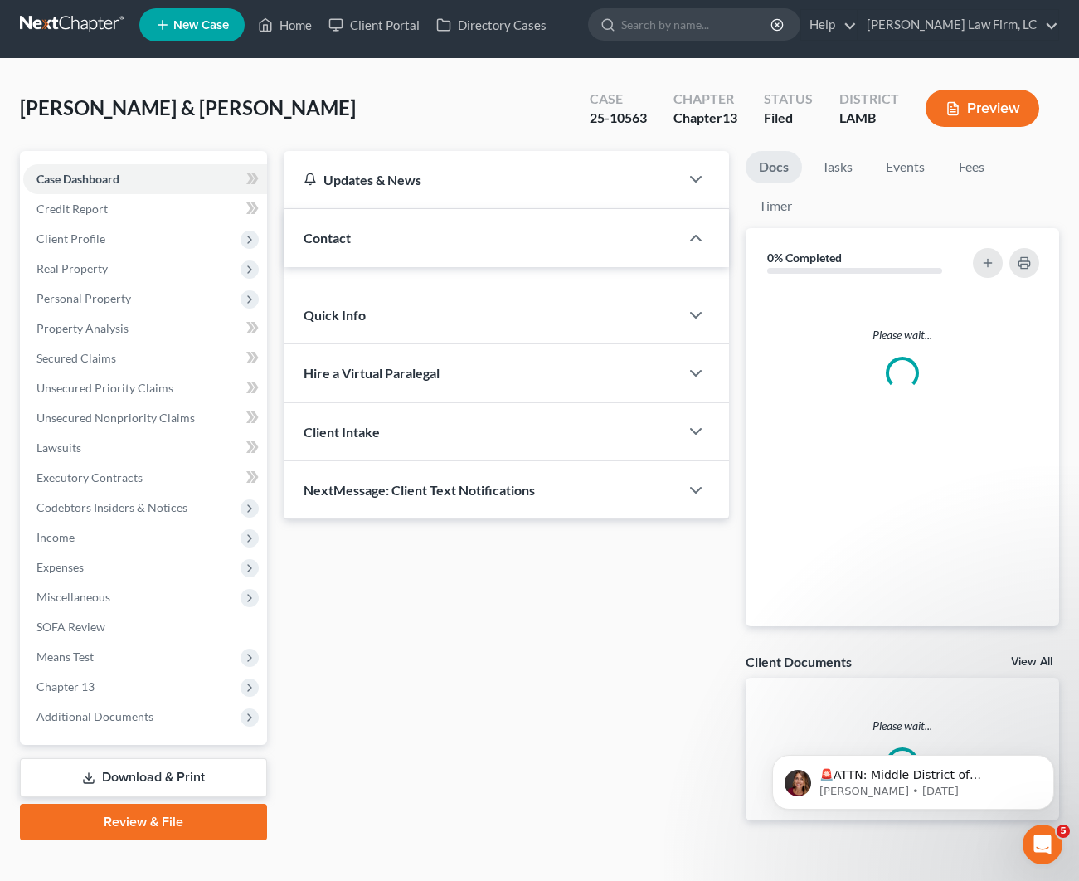
scroll to position [0, 2]
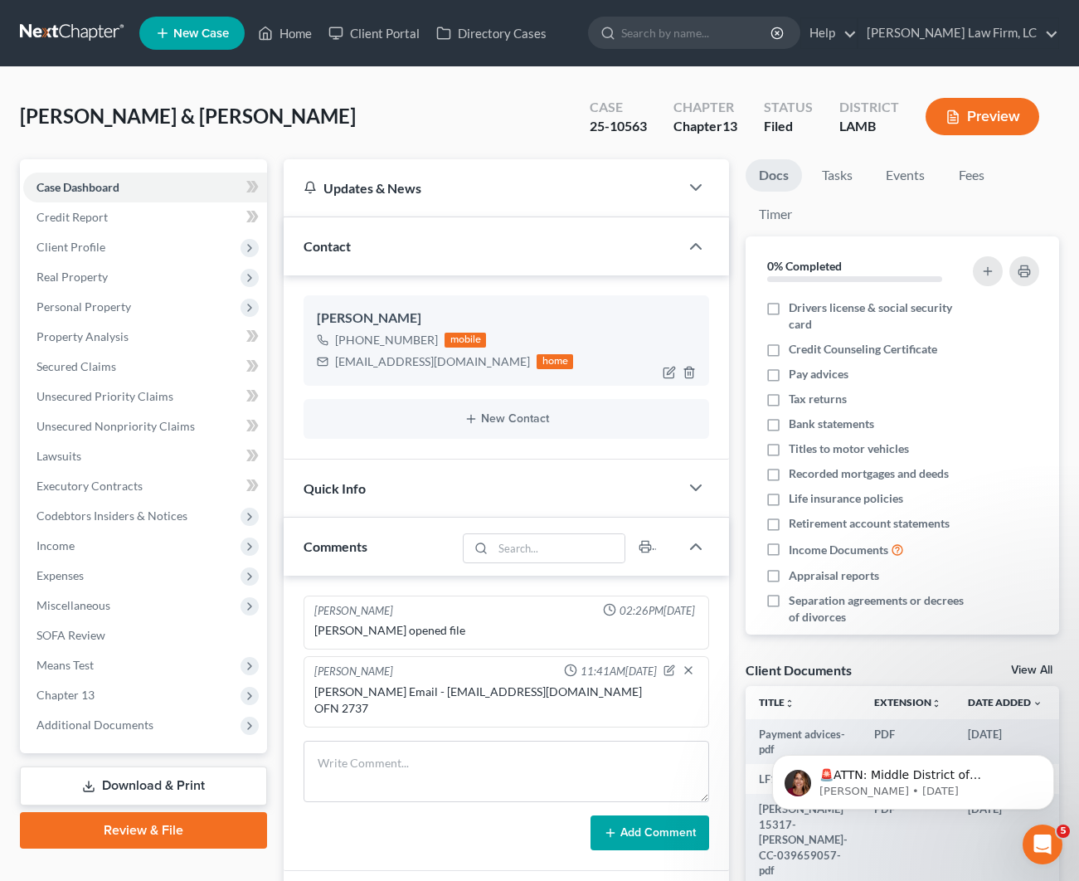
drag, startPoint x: 426, startPoint y: 341, endPoint x: 350, endPoint y: 342, distance: 76.3
click at [350, 342] on div "+1 (225) 485-8010" at bounding box center [386, 340] width 103 height 17
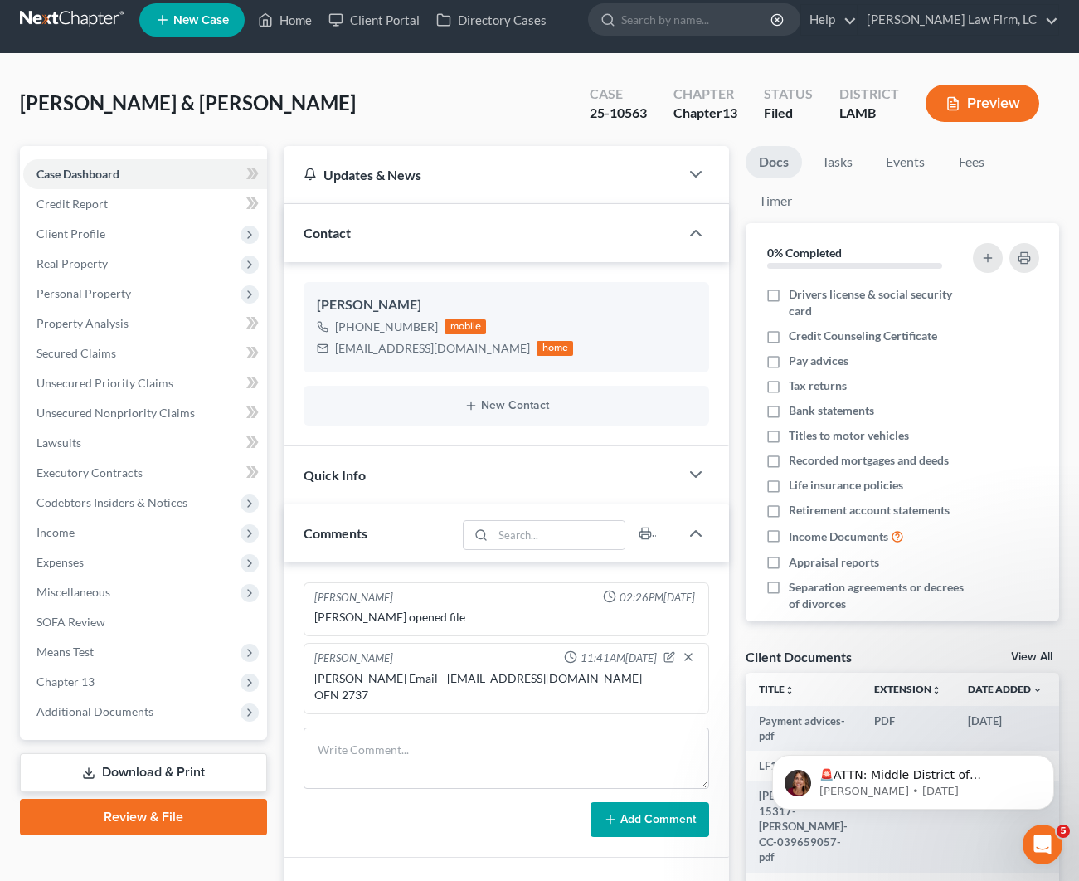
scroll to position [19, 0]
